Goal: Communication & Community: Participate in discussion

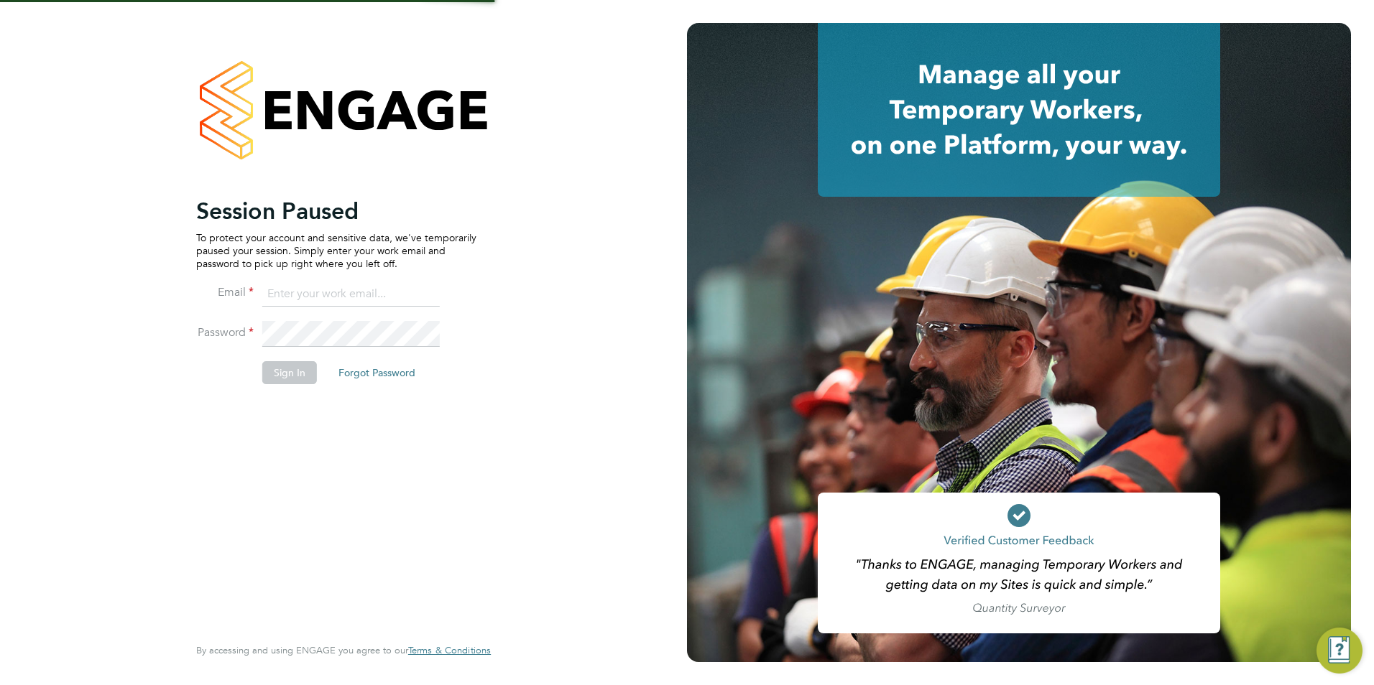
type input "[PERSON_NAME][EMAIL_ADDRESS][PERSON_NAME][DOMAIN_NAME]"
click at [285, 369] on button "Sign In" at bounding box center [289, 372] width 55 height 23
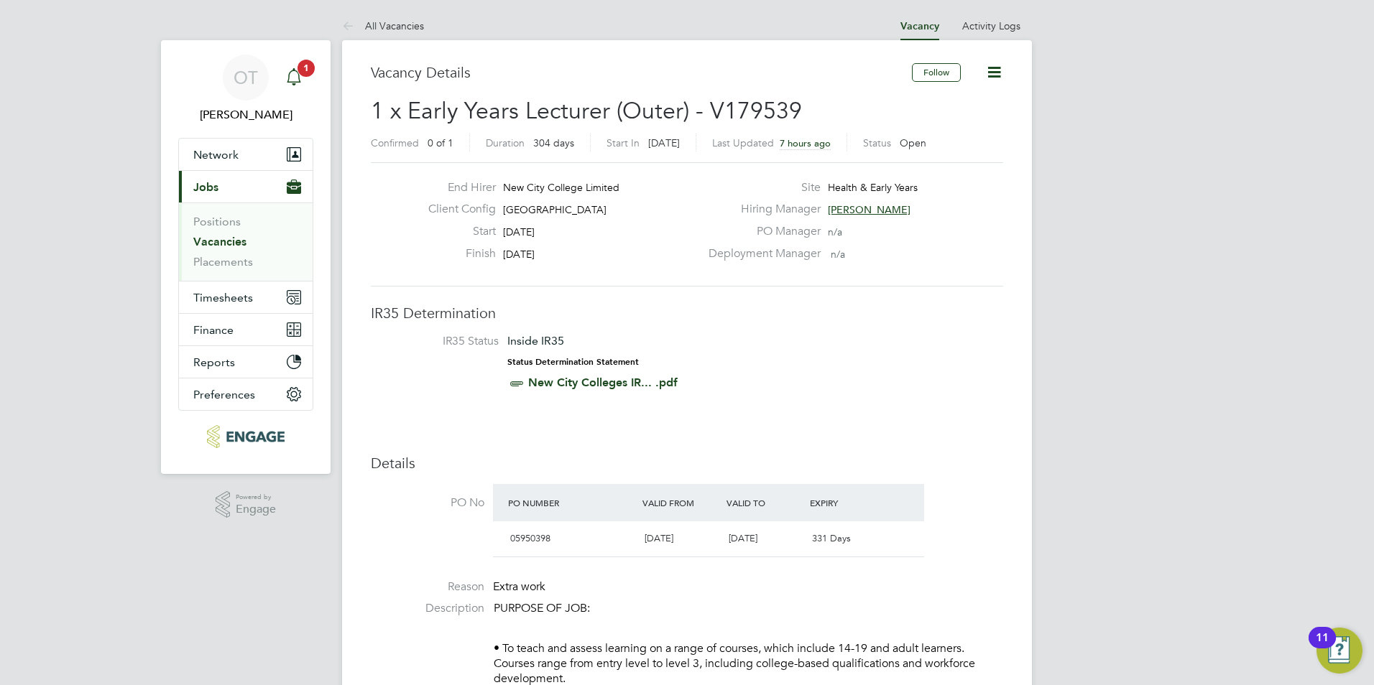
click at [306, 84] on div "Main navigation" at bounding box center [293, 77] width 29 height 29
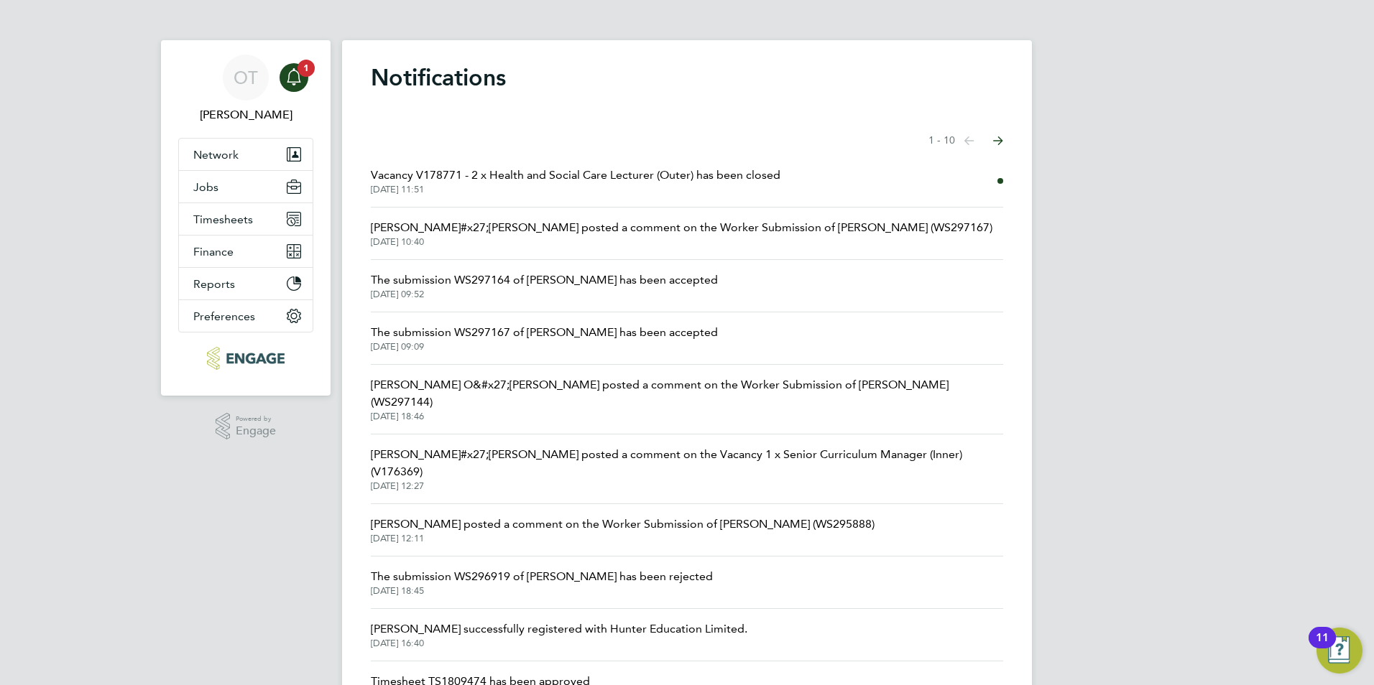
click at [550, 411] on span "02 Sep 2025, 18:46" at bounding box center [687, 416] width 632 height 11
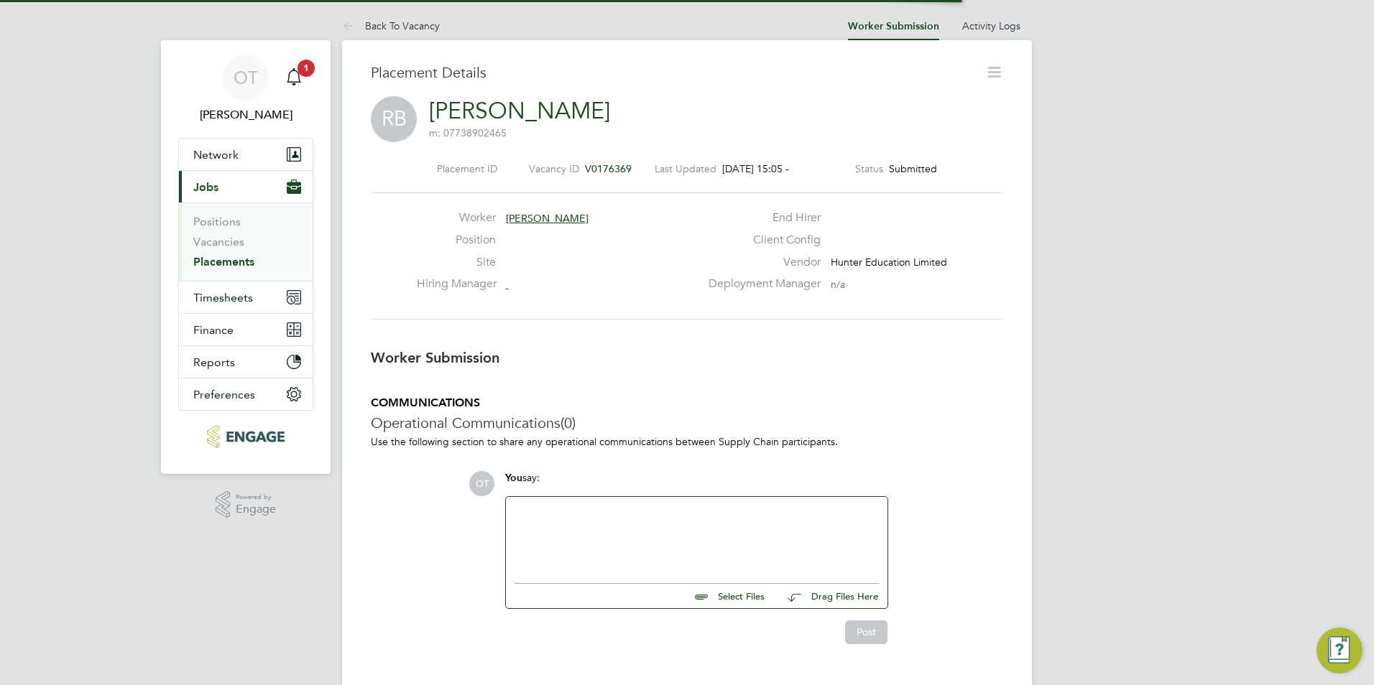
scroll to position [23, 284]
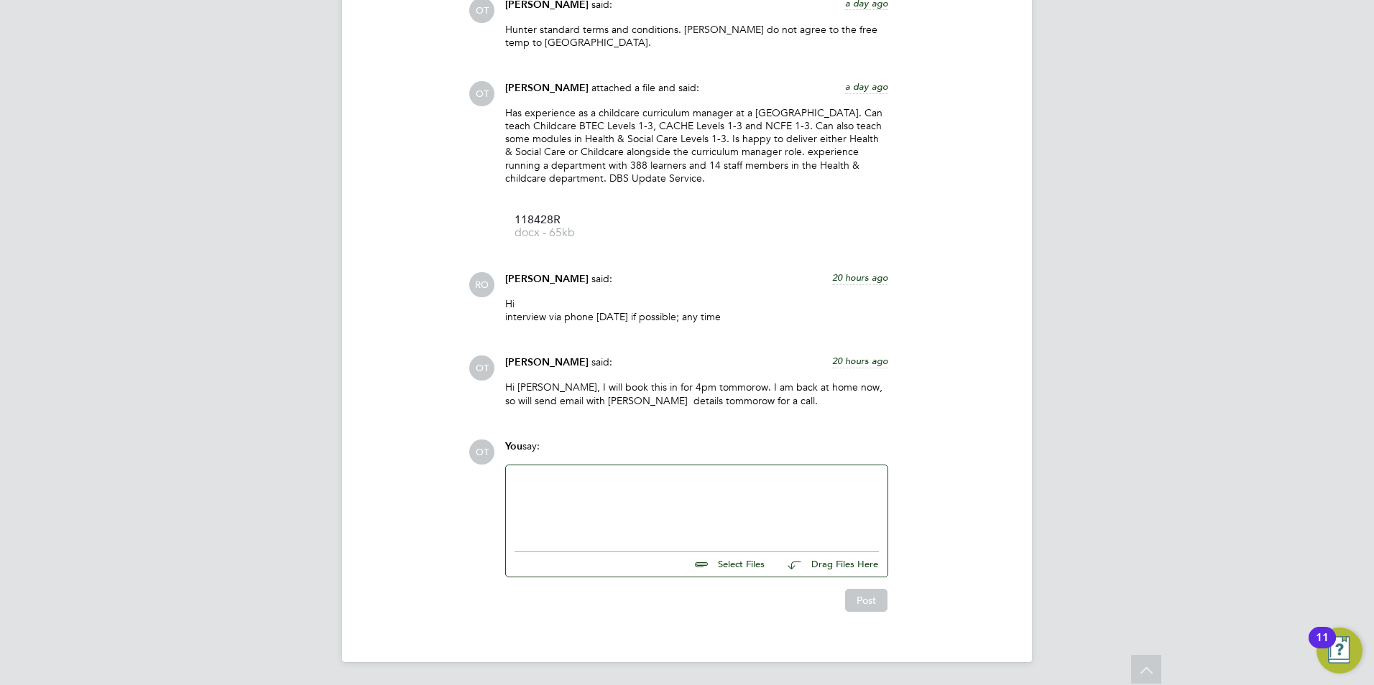
click at [646, 512] on div at bounding box center [696, 505] width 364 height 62
click at [881, 599] on button "Post" at bounding box center [866, 600] width 42 height 23
